Goal: Task Accomplishment & Management: Manage account settings

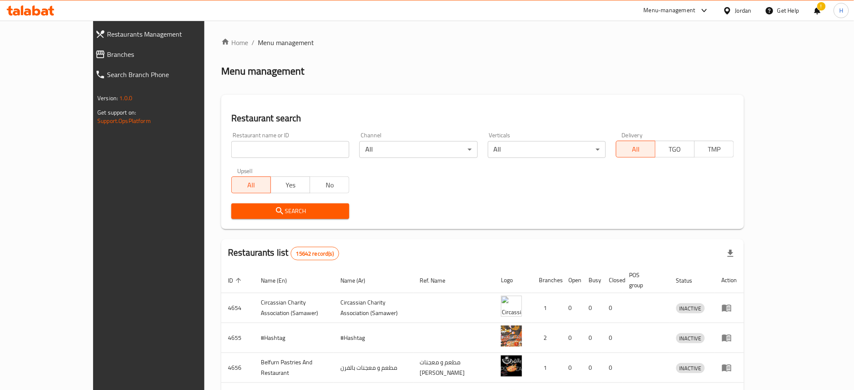
click at [231, 148] on input "search" at bounding box center [290, 149] width 118 height 17
type input "نيشان"
click button "Search" at bounding box center [290, 212] width 118 height 16
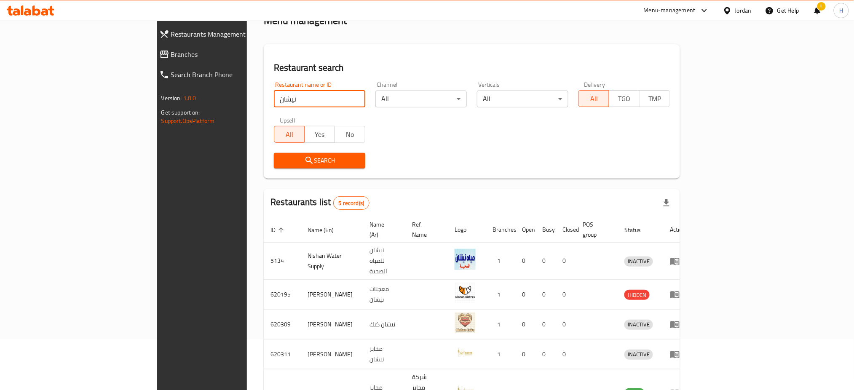
scroll to position [89, 0]
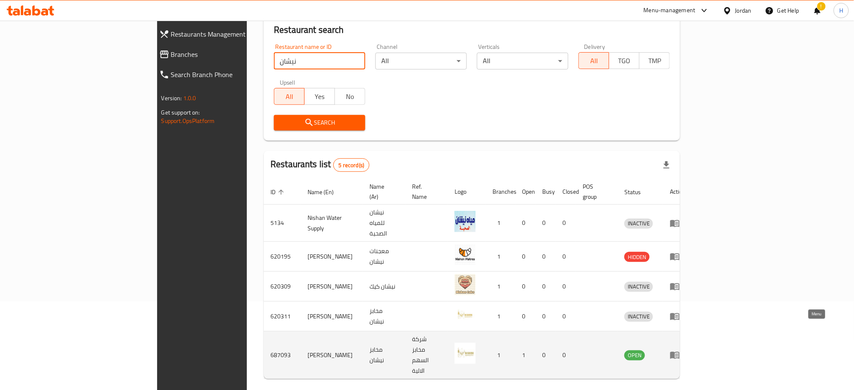
click at [679, 354] on icon "enhanced table" at bounding box center [677, 355] width 3 height 3
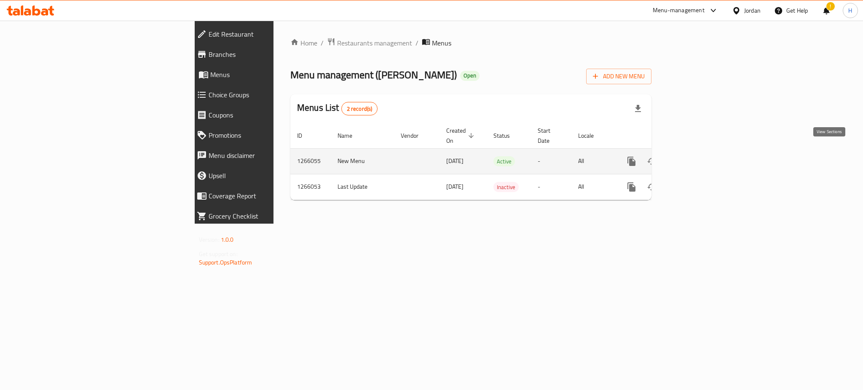
click at [698, 156] on icon "enhanced table" at bounding box center [693, 161] width 10 height 10
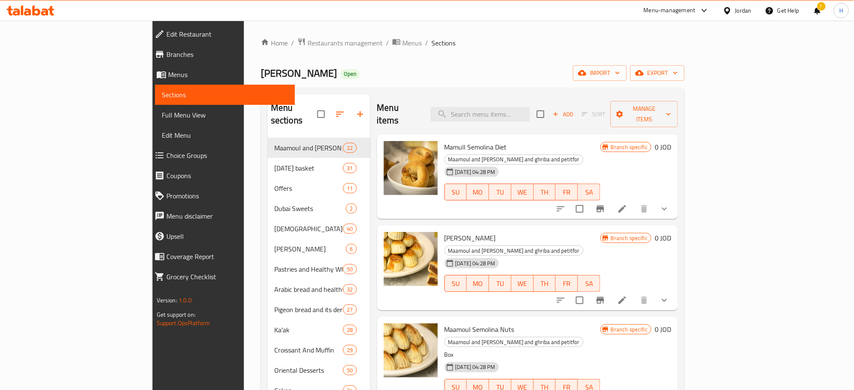
click at [261, 70] on span "[PERSON_NAME]" at bounding box center [299, 73] width 76 height 19
copy span "[PERSON_NAME]"
click at [167, 54] on span "Branches" at bounding box center [228, 54] width 122 height 10
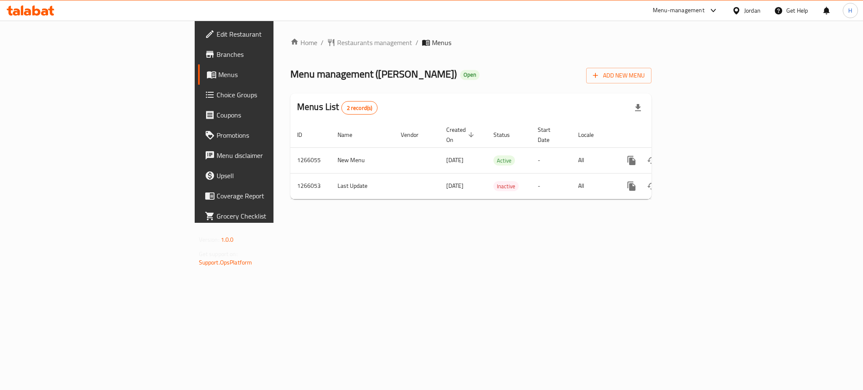
click at [320, 223] on div "Home / Restaurants management / Menus Menu management ( [PERSON_NAME] ) Open Ad…" at bounding box center [471, 122] width 395 height 202
click at [669, 223] on div "Home / Restaurants management / Menus Menu management ( [PERSON_NAME] ) Open Ad…" at bounding box center [471, 122] width 395 height 202
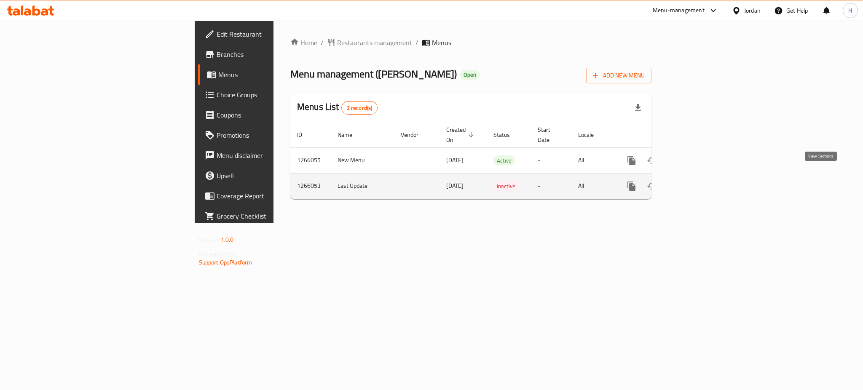
click at [703, 180] on link "enhanced table" at bounding box center [692, 186] width 20 height 20
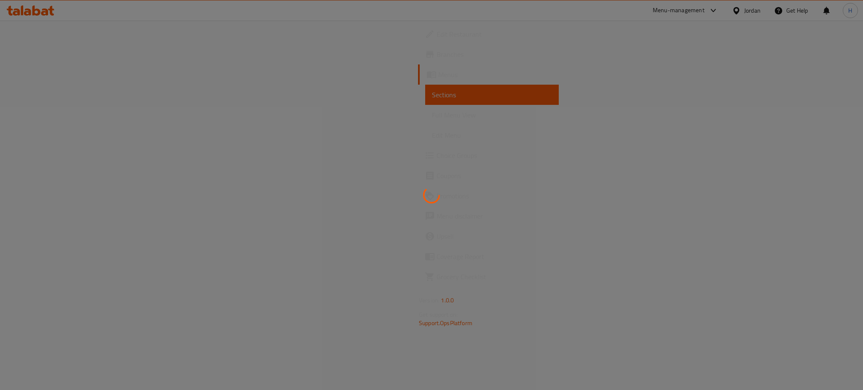
click at [61, 68] on div at bounding box center [431, 195] width 863 height 390
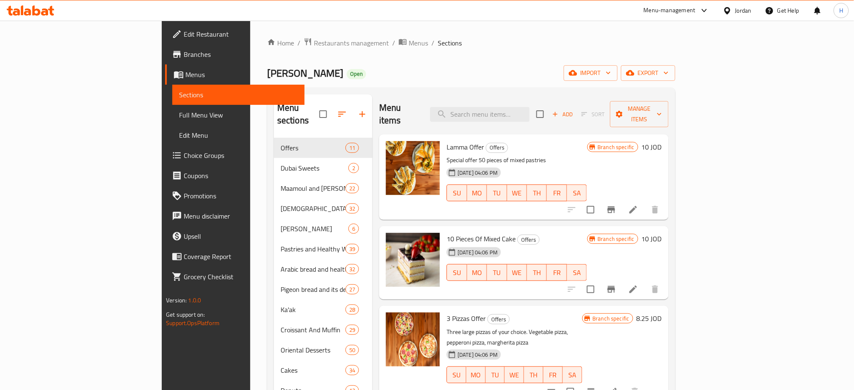
click at [185, 72] on span "Menus" at bounding box center [241, 75] width 113 height 10
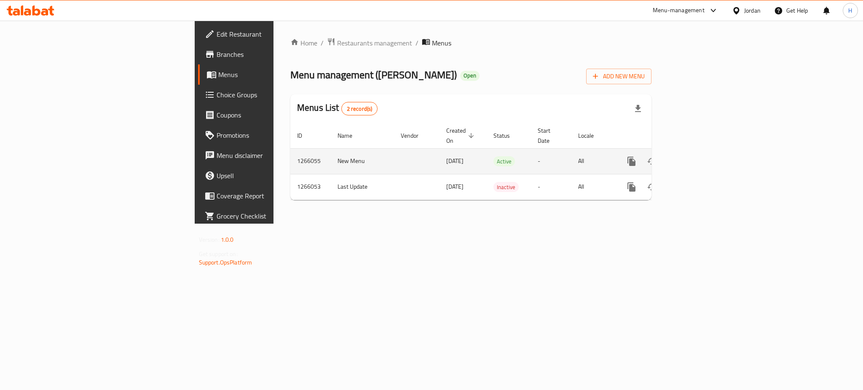
click at [331, 151] on td "New Menu" at bounding box center [362, 161] width 63 height 26
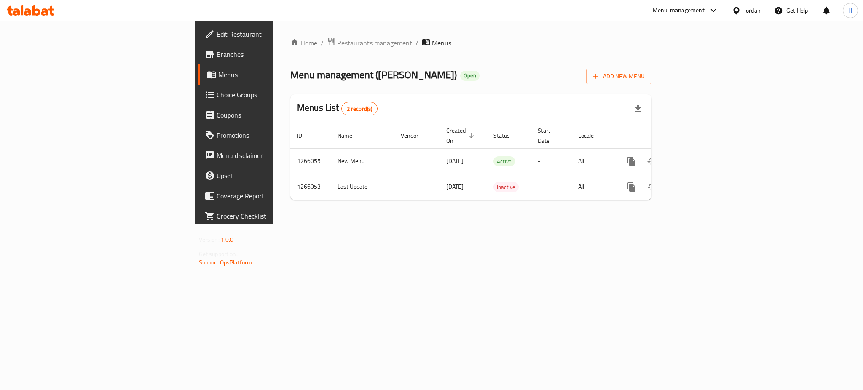
click at [407, 224] on div "Home / Restaurants management / Menus Menu management ( [PERSON_NAME] ) Open Ad…" at bounding box center [471, 122] width 395 height 203
click at [274, 224] on div "Home / Restaurants management / Menus Menu management ( [PERSON_NAME] ) Open Ad…" at bounding box center [471, 122] width 395 height 203
click at [363, 224] on div "Home / Restaurants management / Menus Menu management ( [PERSON_NAME] ) Open Ad…" at bounding box center [471, 122] width 395 height 203
click at [419, 224] on div "Home / Restaurants management / Menus Menu management ( [PERSON_NAME] ) Open Ad…" at bounding box center [471, 122] width 395 height 203
click at [293, 224] on div "Home / Restaurants management / Menus Menu management ( [PERSON_NAME] ) Open Ad…" at bounding box center [471, 122] width 395 height 203
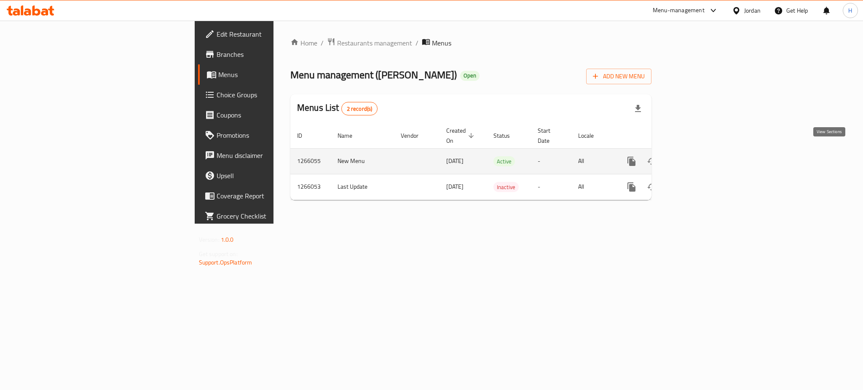
click at [703, 159] on link "enhanced table" at bounding box center [692, 161] width 20 height 20
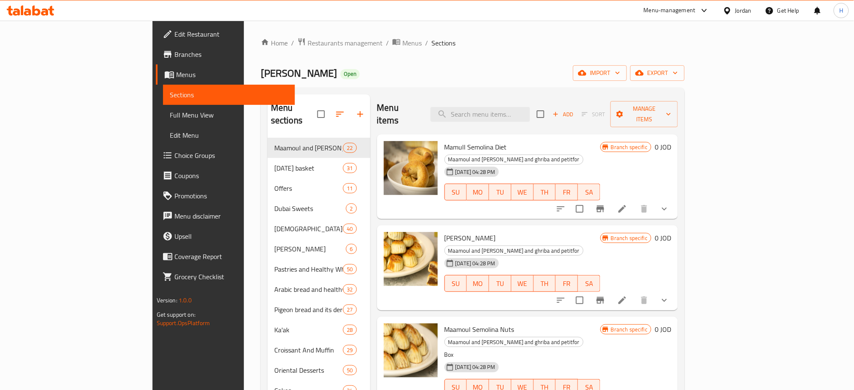
scroll to position [146, 0]
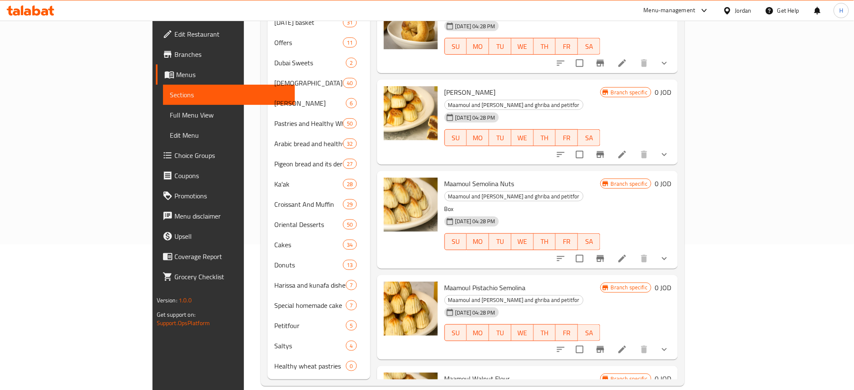
click at [244, 151] on div "Home / Restaurants management / Menus / Sections Nishan Bakery Open import expo…" at bounding box center [473, 139] width 458 height 529
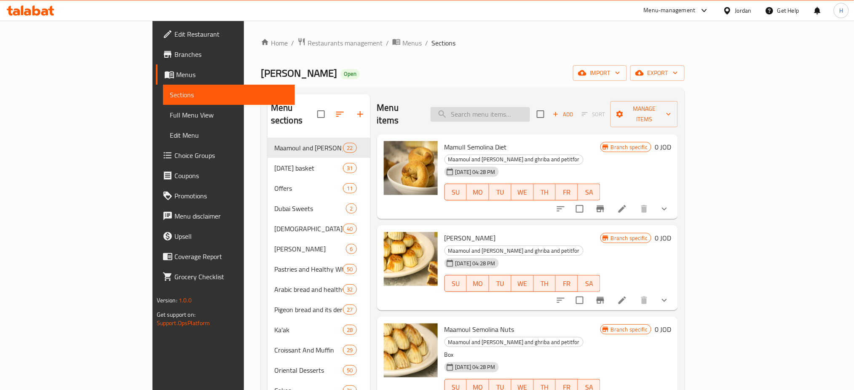
click at [520, 107] on input "search" at bounding box center [480, 114] width 99 height 15
click at [466, 97] on div "Menu items Add Sort Manage items" at bounding box center [527, 114] width 301 height 40
click at [611, 199] on button "Branch-specific-item" at bounding box center [601, 209] width 20 height 20
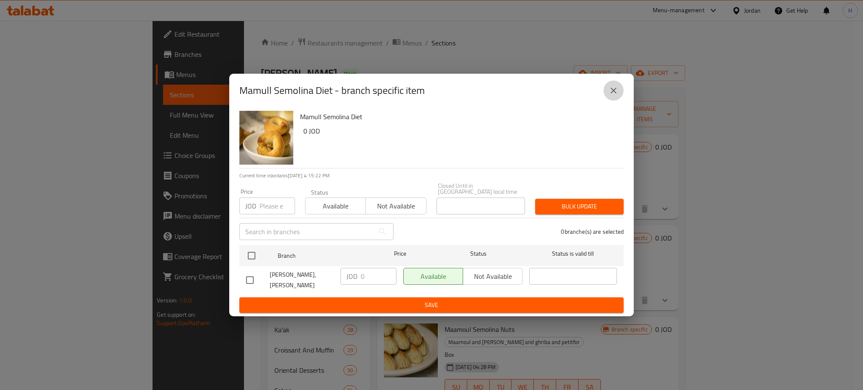
click at [612, 96] on icon "close" at bounding box center [614, 91] width 10 height 10
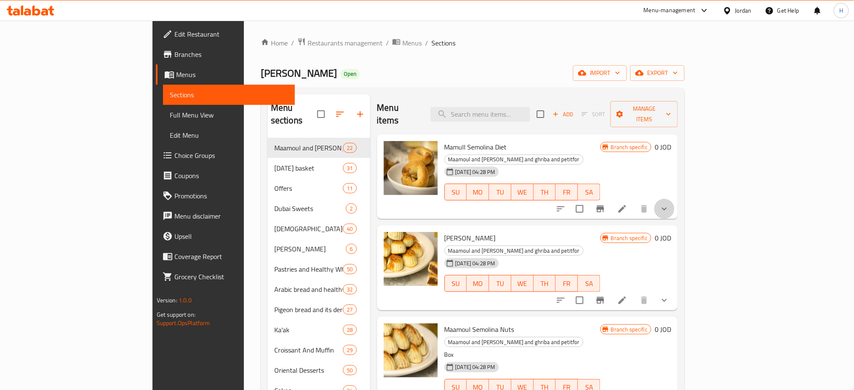
click at [670, 204] on icon "show more" at bounding box center [665, 209] width 10 height 10
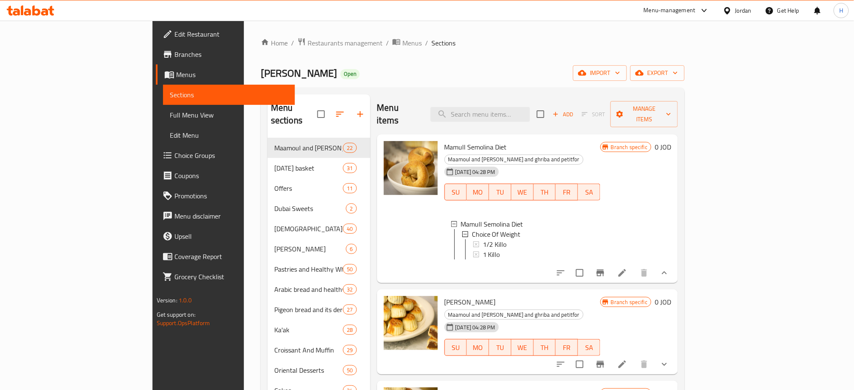
click at [37, 14] on icon at bounding box center [36, 10] width 8 height 10
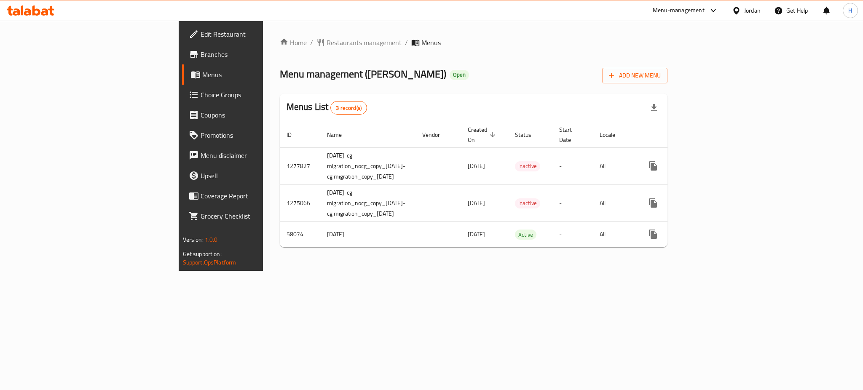
click at [425, 271] on div "Home / Restaurants management / Menus Menu management ( Eman Bakery ) Open Add …" at bounding box center [474, 146] width 422 height 250
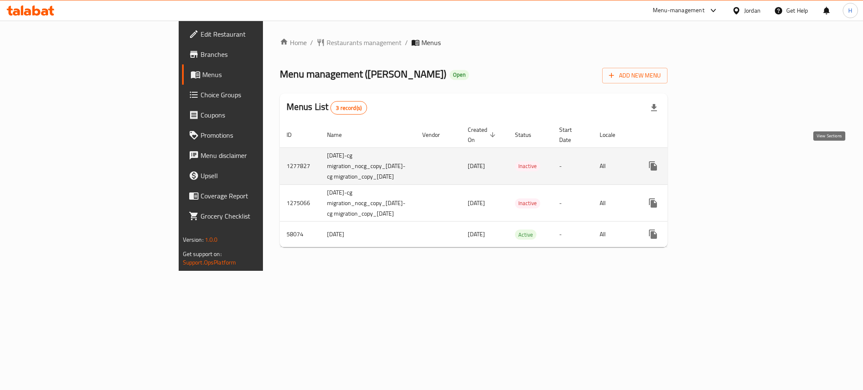
click at [724, 162] on link "enhanced table" at bounding box center [714, 166] width 20 height 20
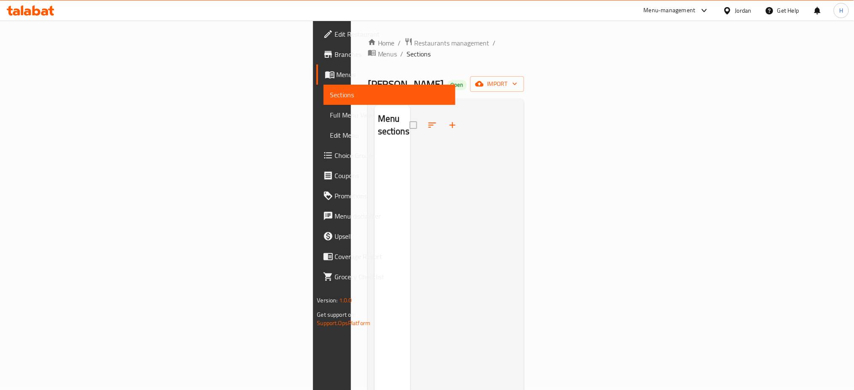
click at [337, 77] on span "Menus" at bounding box center [393, 75] width 113 height 10
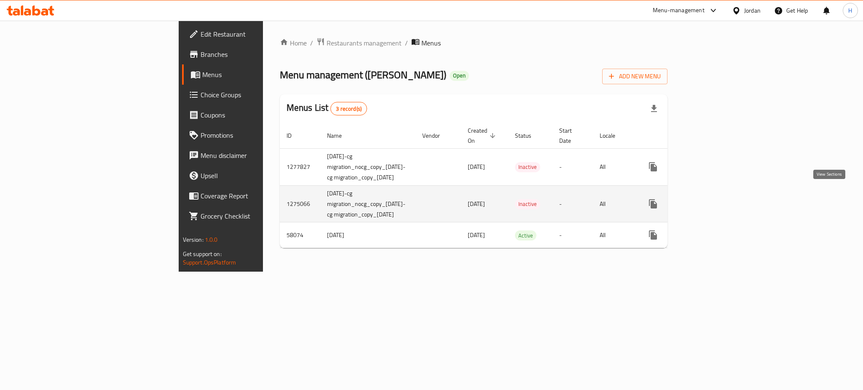
click at [719, 199] on icon "enhanced table" at bounding box center [714, 204] width 10 height 10
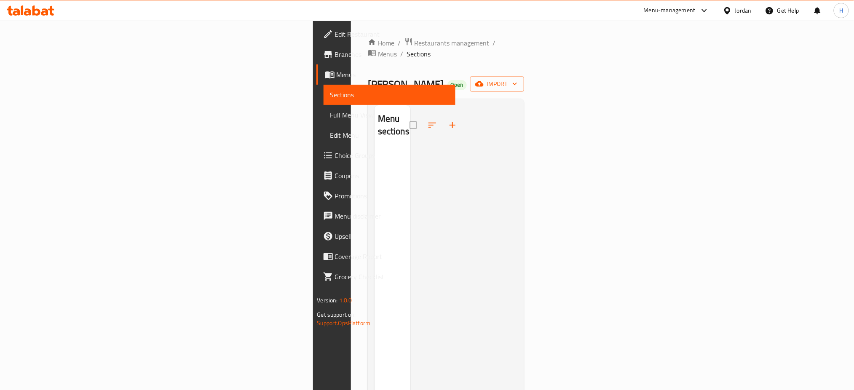
click at [337, 75] on span "Menus" at bounding box center [393, 75] width 113 height 10
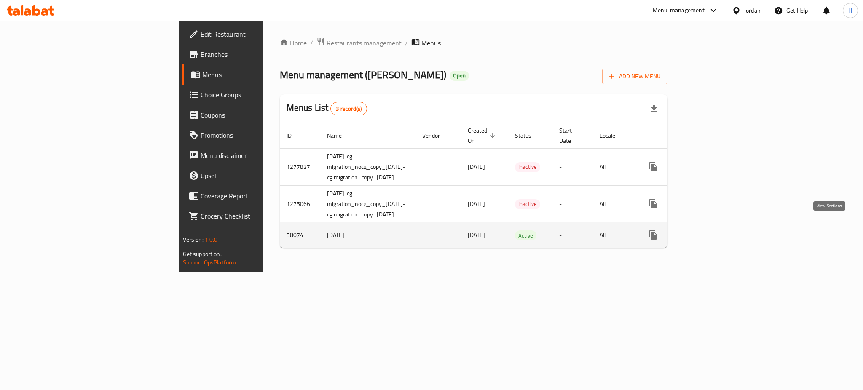
click at [724, 225] on link "enhanced table" at bounding box center [714, 235] width 20 height 20
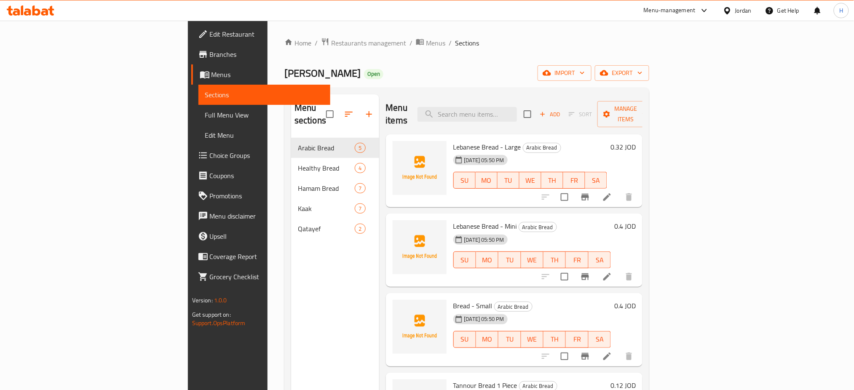
click at [291, 293] on div "Menu sections Arabic Bread 5 Healthy Bread 4 Hamam Bread 7 Kaak 7 Qatayef 2" at bounding box center [335, 289] width 88 height 390
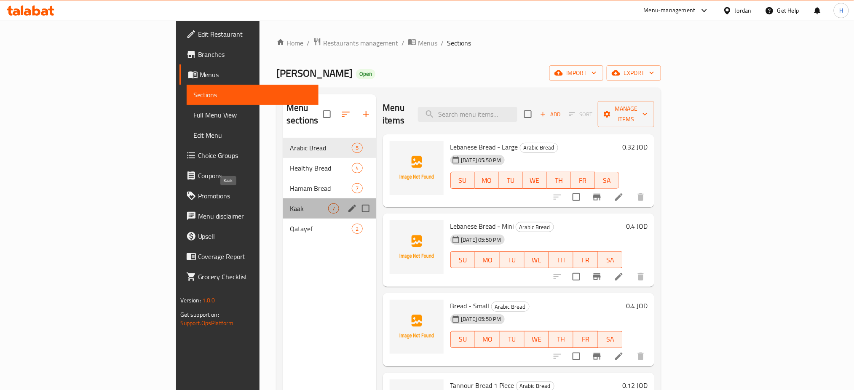
click at [290, 204] on span "Kaak" at bounding box center [309, 209] width 38 height 10
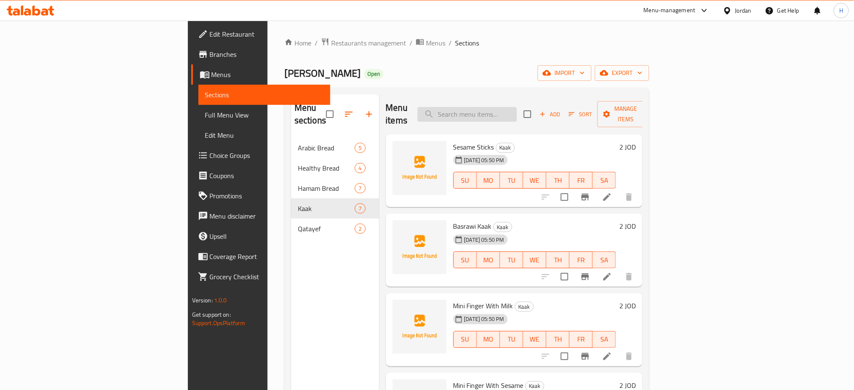
click at [517, 108] on input "search" at bounding box center [467, 114] width 99 height 15
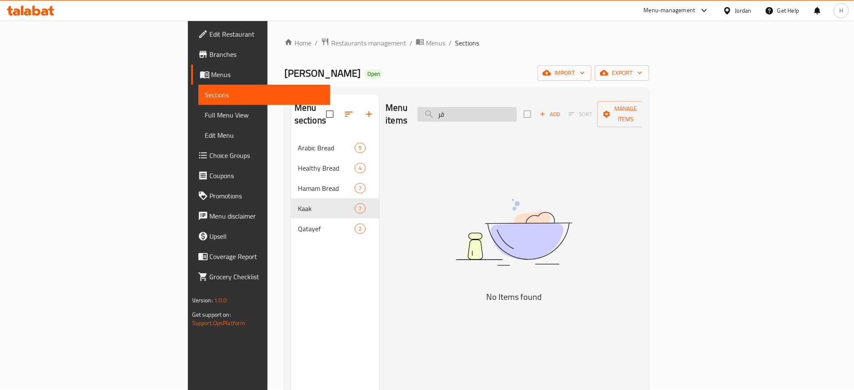
type input "ق"
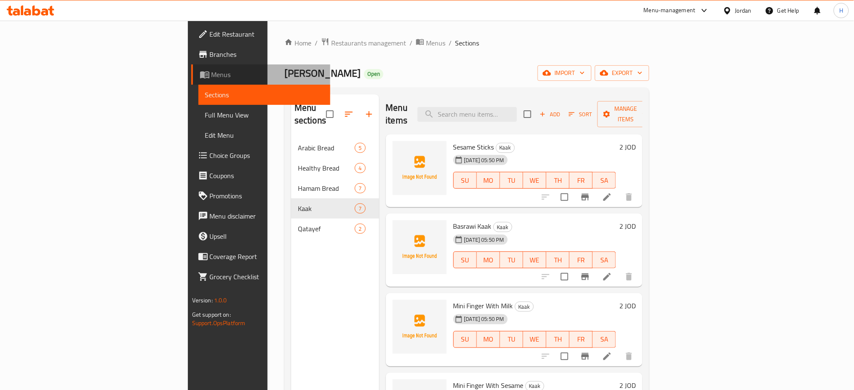
click at [212, 70] on span "Menus" at bounding box center [268, 75] width 113 height 10
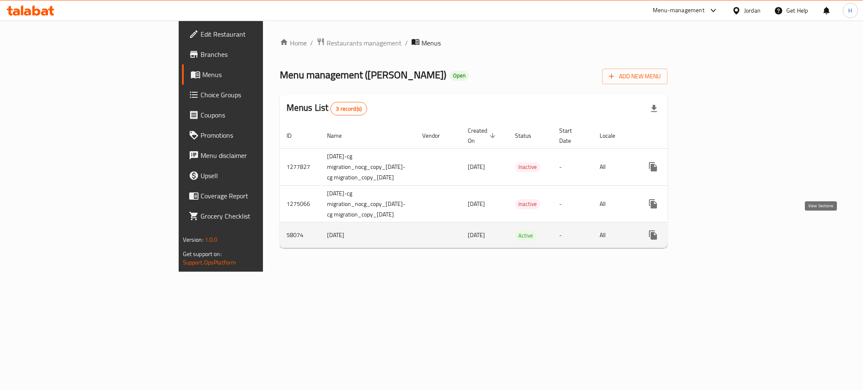
click at [719, 230] on icon "enhanced table" at bounding box center [714, 235] width 10 height 10
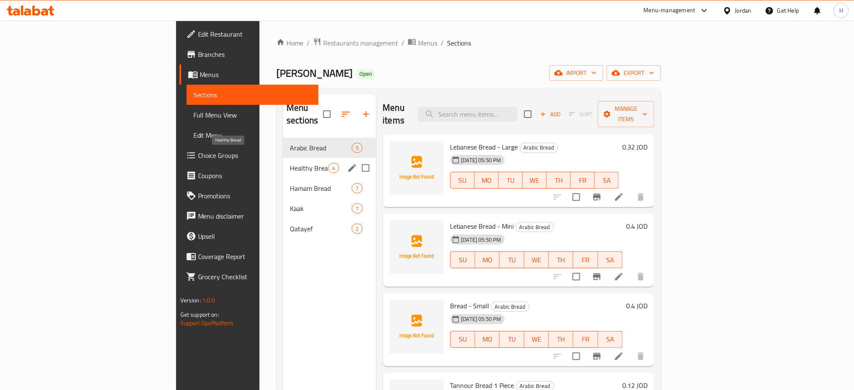
click at [290, 163] on span "Healthy Bread" at bounding box center [309, 168] width 38 height 10
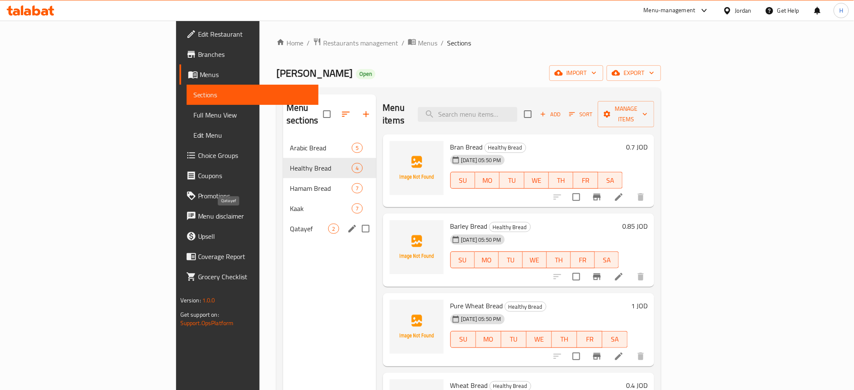
click at [283, 203] on div "Kaak 7" at bounding box center [329, 209] width 93 height 20
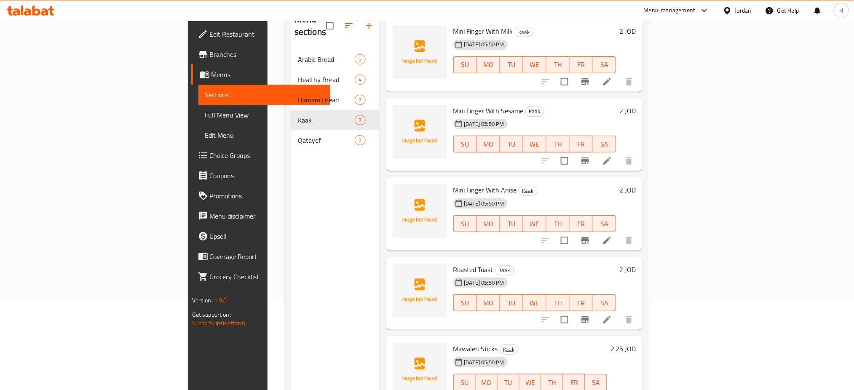
scroll to position [118, 0]
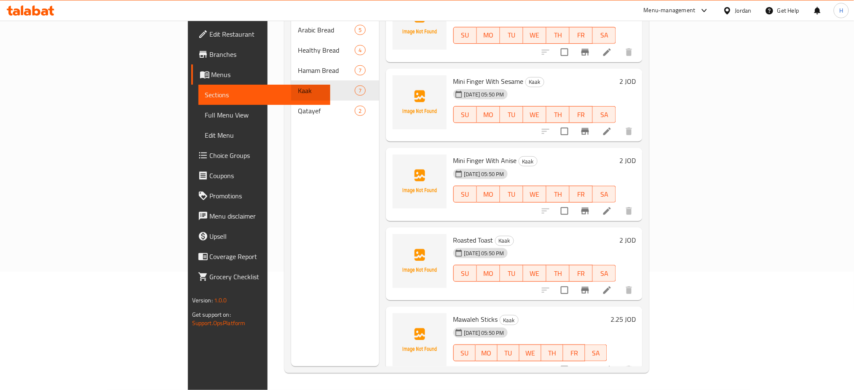
click at [212, 78] on span "Menus" at bounding box center [268, 75] width 113 height 10
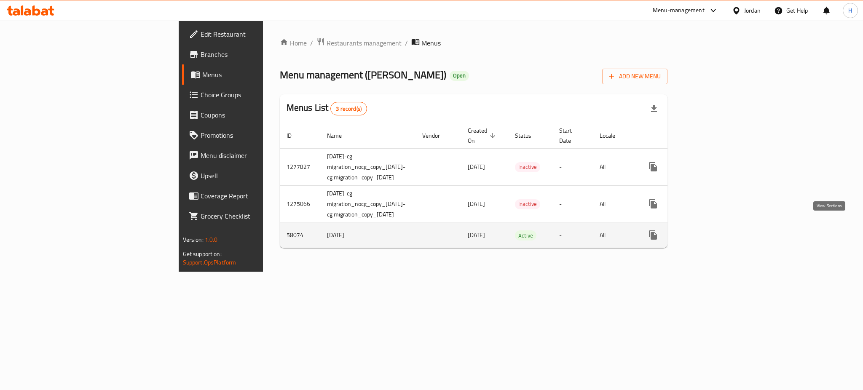
click at [719, 230] on icon "enhanced table" at bounding box center [714, 235] width 10 height 10
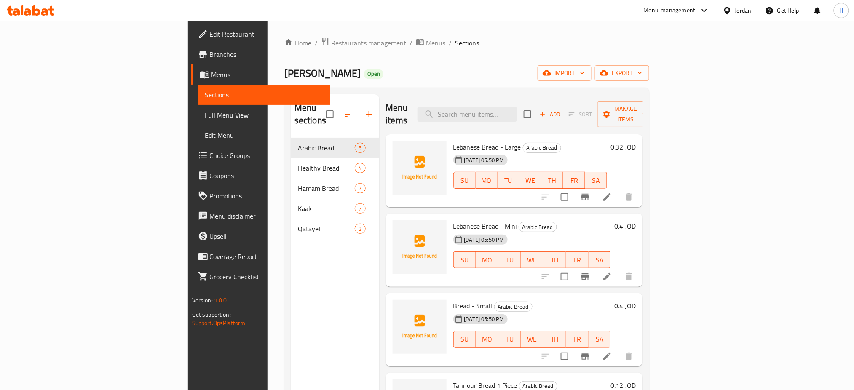
click at [503, 38] on ol "Home / Restaurants management / Menus / Sections" at bounding box center [467, 43] width 365 height 11
click at [419, 71] on div "Eman Bakery Open import export" at bounding box center [467, 73] width 365 height 16
click at [376, 69] on div "Eman Bakery Open import export" at bounding box center [467, 73] width 365 height 16
click at [285, 79] on span "Eman Bakery" at bounding box center [323, 73] width 76 height 19
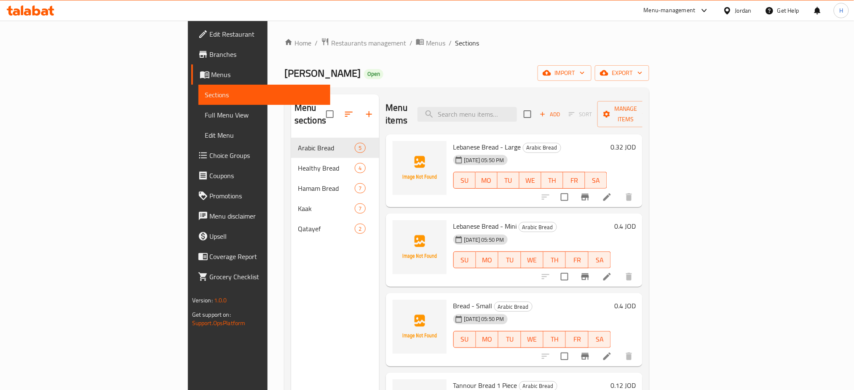
click at [513, 76] on div "Eman Bakery Open import export" at bounding box center [467, 73] width 365 height 16
click at [414, 68] on div "Eman Bakery Open import export" at bounding box center [467, 73] width 365 height 16
click at [419, 71] on div "Eman Bakery Open import export" at bounding box center [467, 73] width 365 height 16
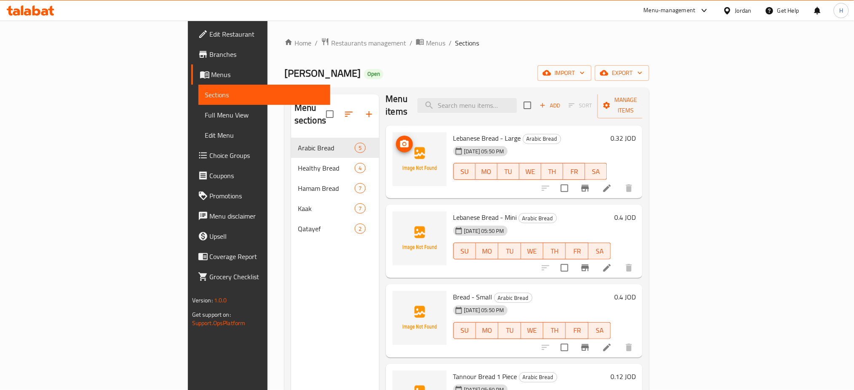
scroll to position [28, 0]
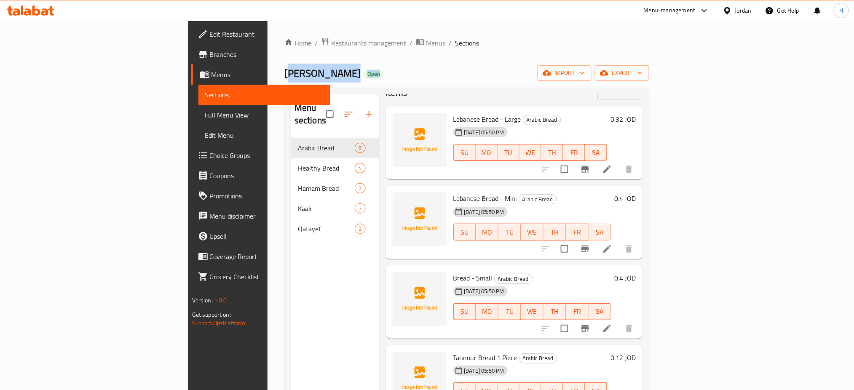
drag, startPoint x: 163, startPoint y: 73, endPoint x: 310, endPoint y: 61, distance: 147.7
click at [305, 62] on div "Home / Restaurants management / Menus / Sections Eman Bakery Open import export…" at bounding box center [467, 265] width 365 height 454
click at [312, 61] on div "Home / Restaurants management / Menus / Sections Eman Bakery Open import export…" at bounding box center [467, 265] width 365 height 454
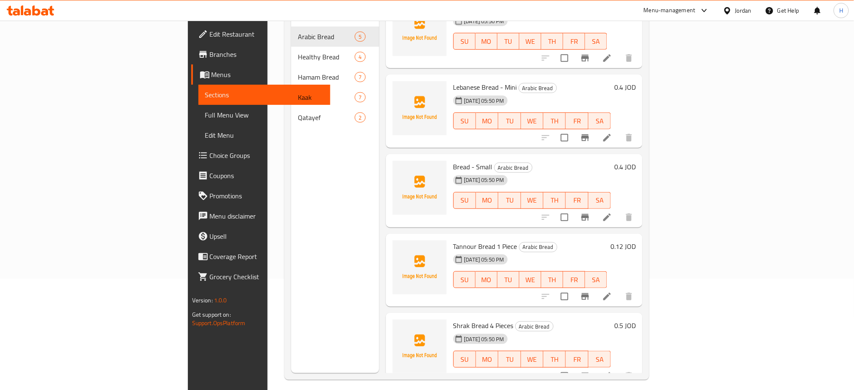
scroll to position [112, 0]
click at [291, 212] on div "Menu sections Arabic Bread 5 Healthy Bread 4 Hamam Bread 7 Kaak 7 Qatayef 2" at bounding box center [335, 177] width 88 height 390
